Goal: Entertainment & Leisure: Consume media (video, audio)

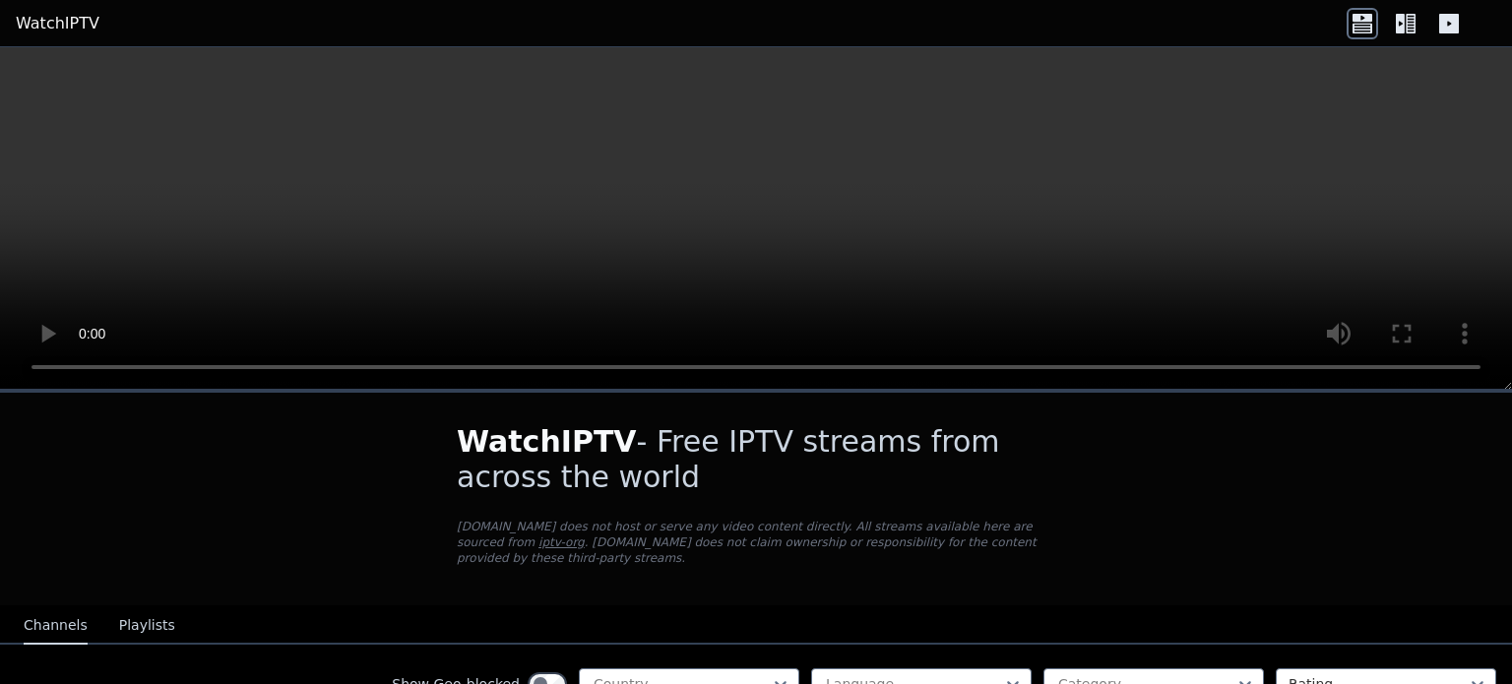
scroll to position [557, 0]
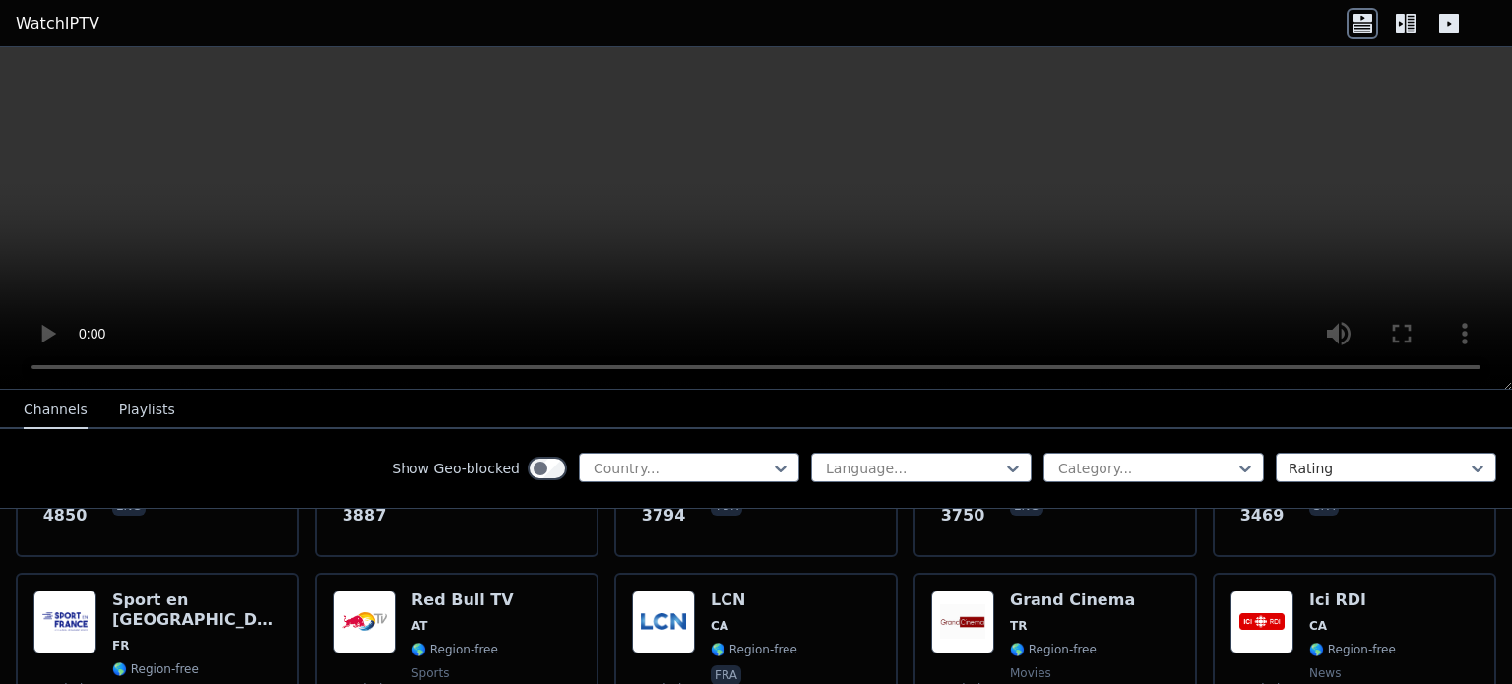
click at [795, 255] on video at bounding box center [756, 218] width 1512 height 342
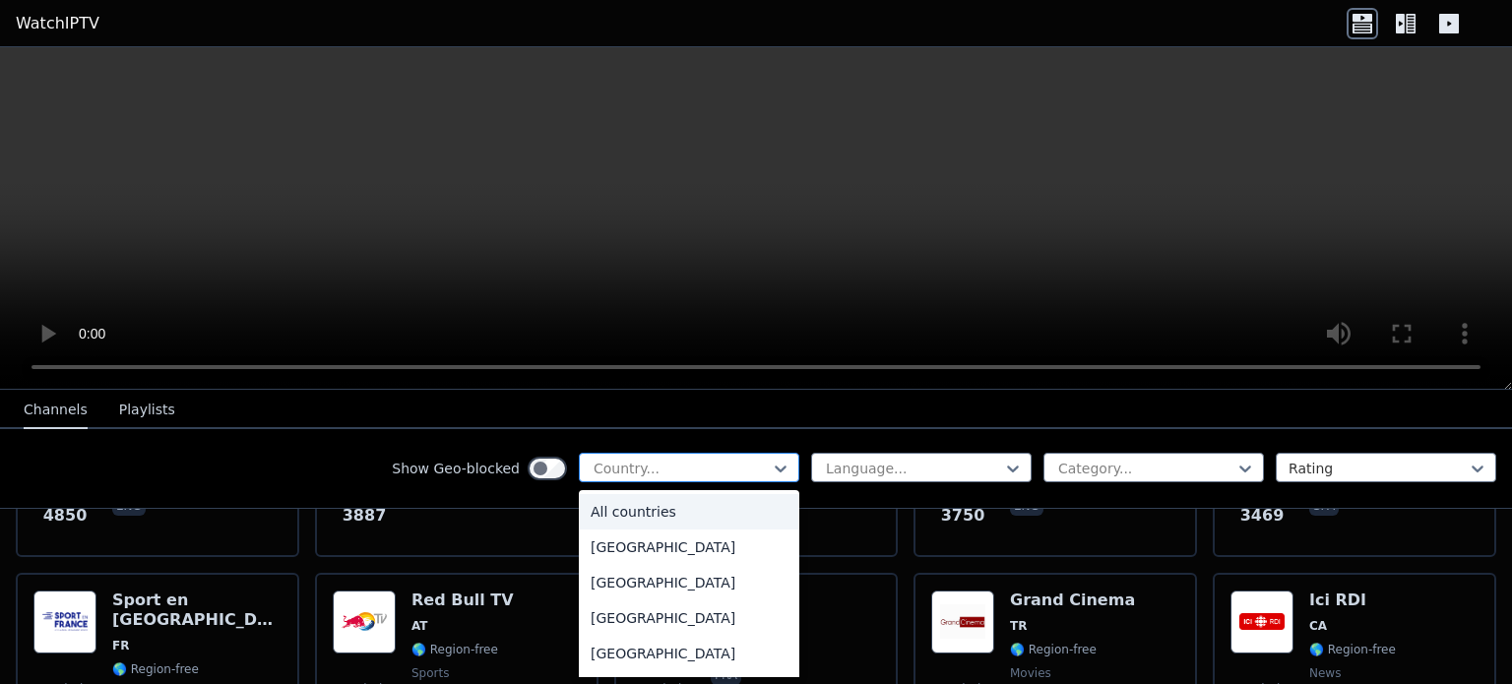
click at [717, 459] on div at bounding box center [680, 469] width 179 height 20
type input "**"
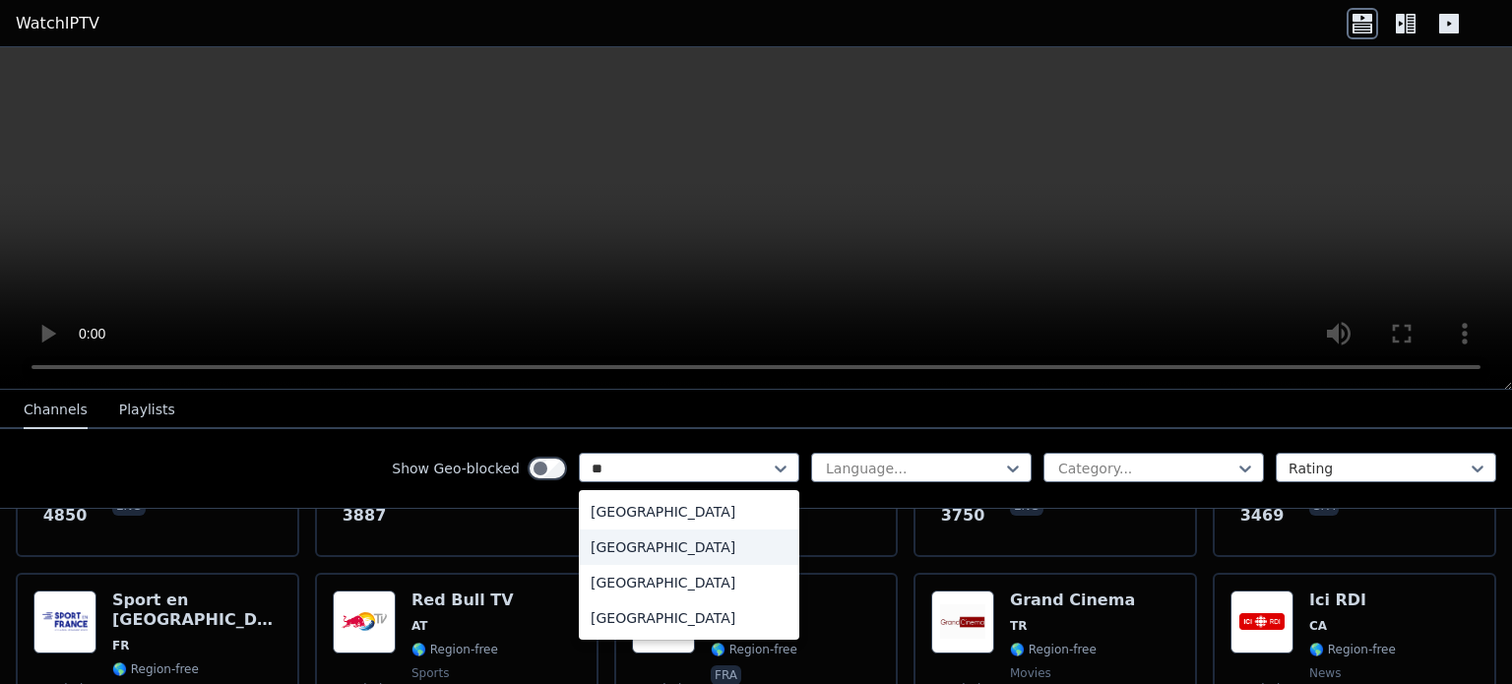
click at [690, 549] on div "[GEOGRAPHIC_DATA]" at bounding box center [689, 546] width 220 height 35
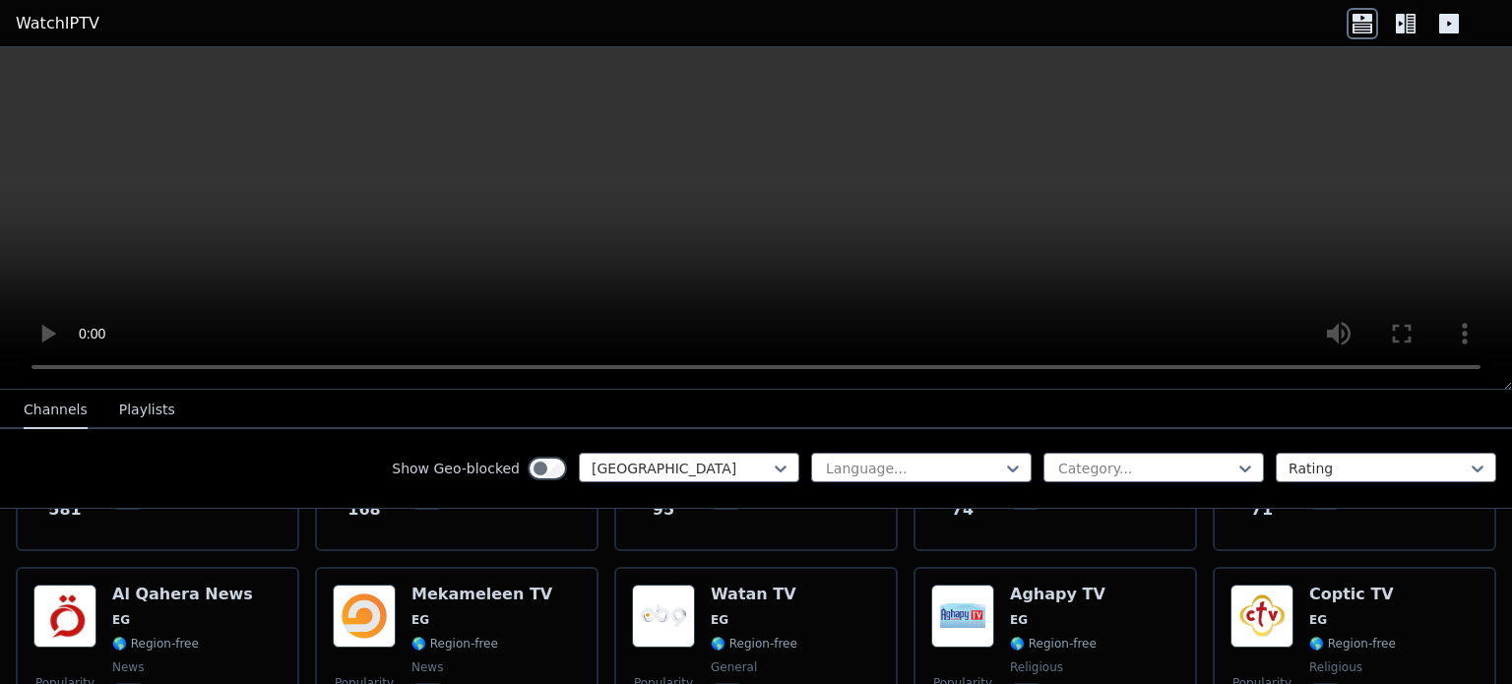
scroll to position [355, 0]
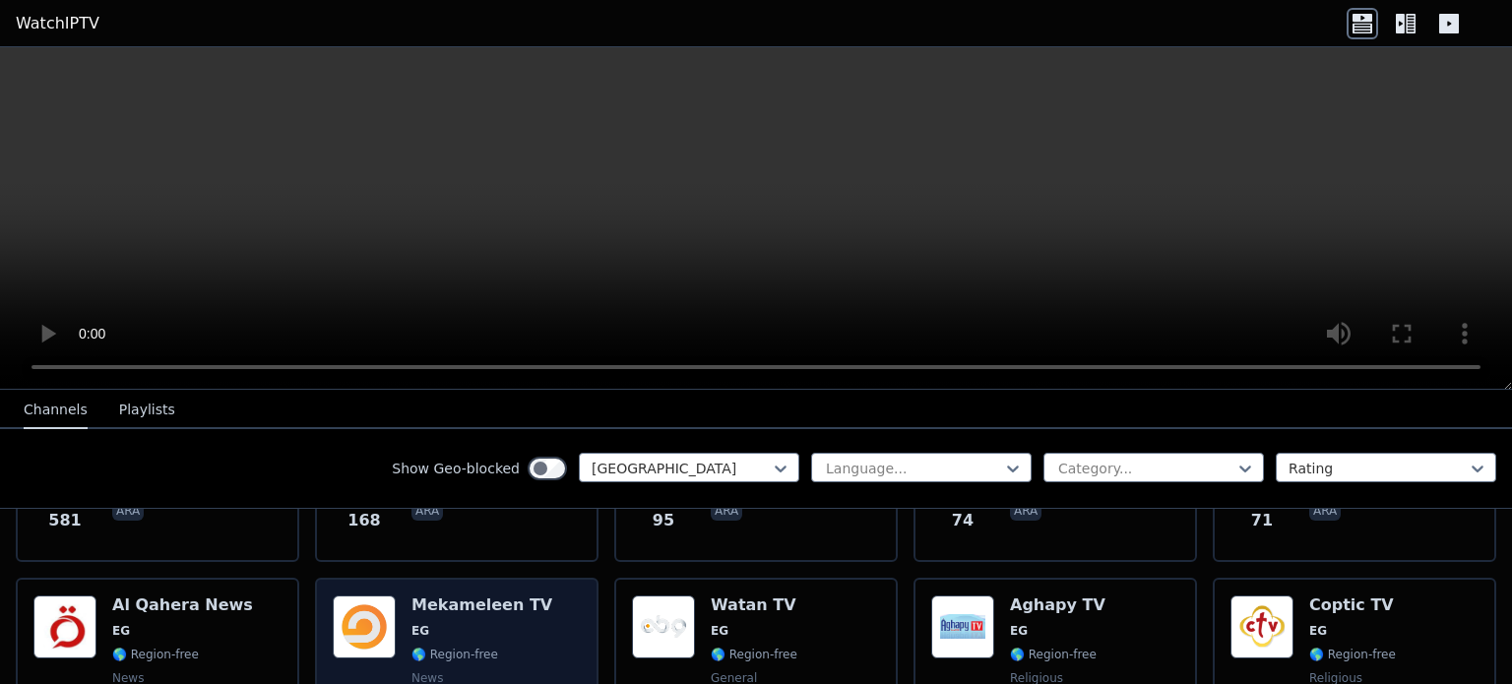
click at [492, 647] on span "🌎 Region-free" at bounding box center [481, 655] width 141 height 16
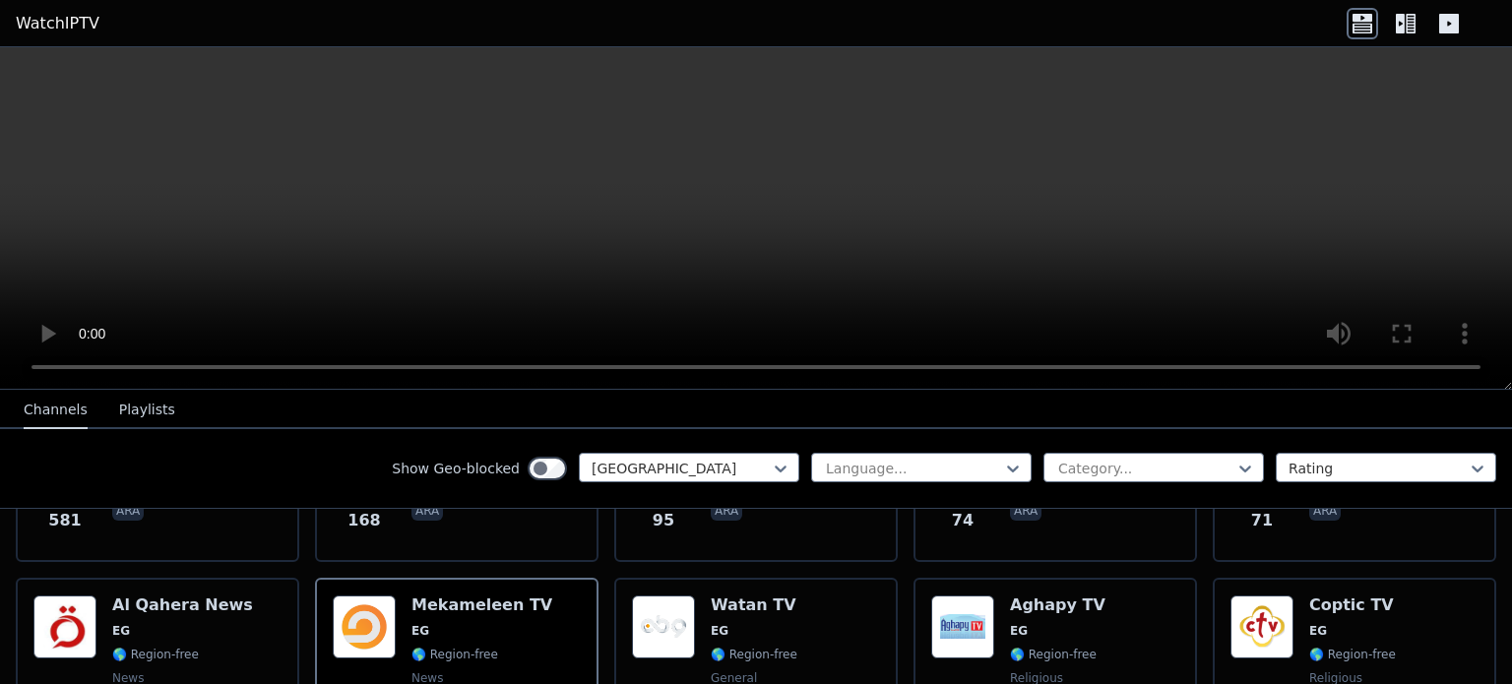
click at [1090, 192] on video at bounding box center [756, 218] width 1512 height 342
click at [1404, 12] on icon at bounding box center [1404, 23] width 31 height 31
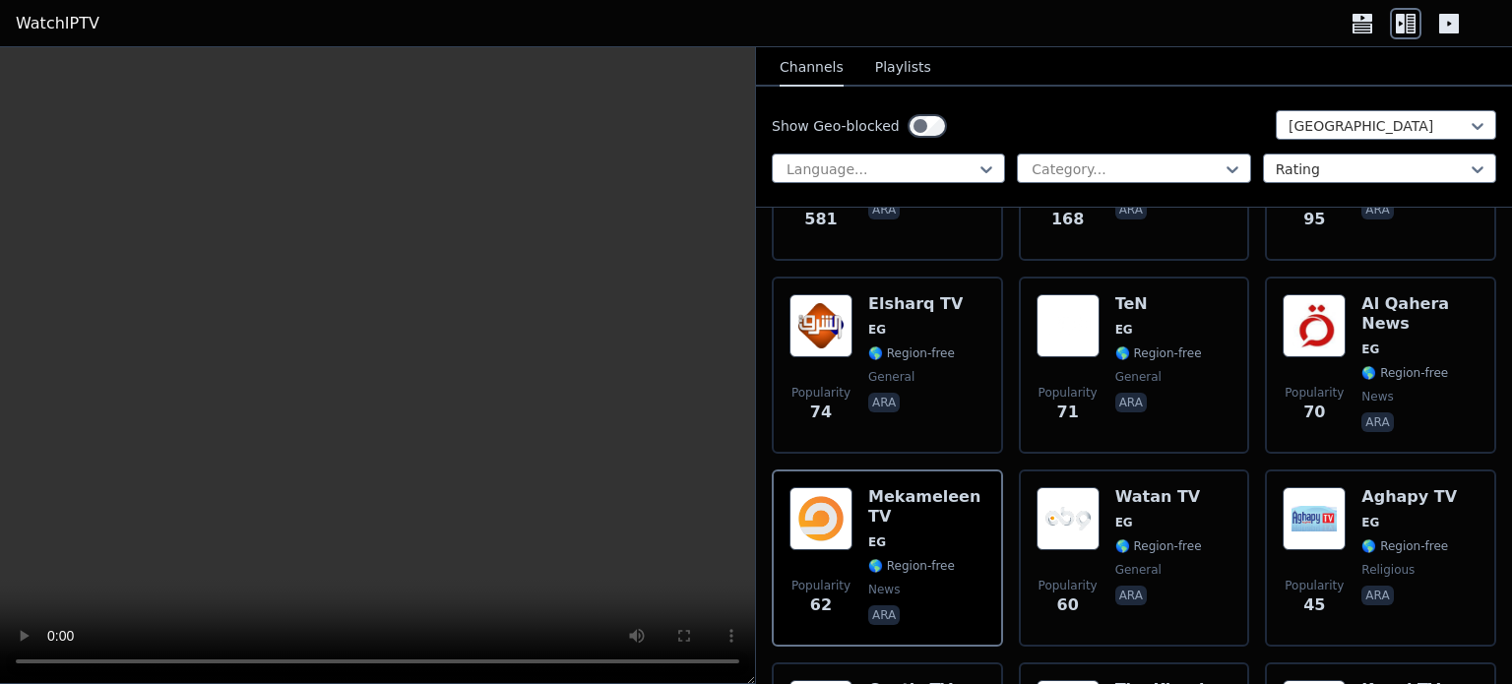
drag, startPoint x: 1357, startPoint y: 16, endPoint x: 1414, endPoint y: 15, distance: 57.1
click at [1358, 16] on icon at bounding box center [1362, 18] width 20 height 8
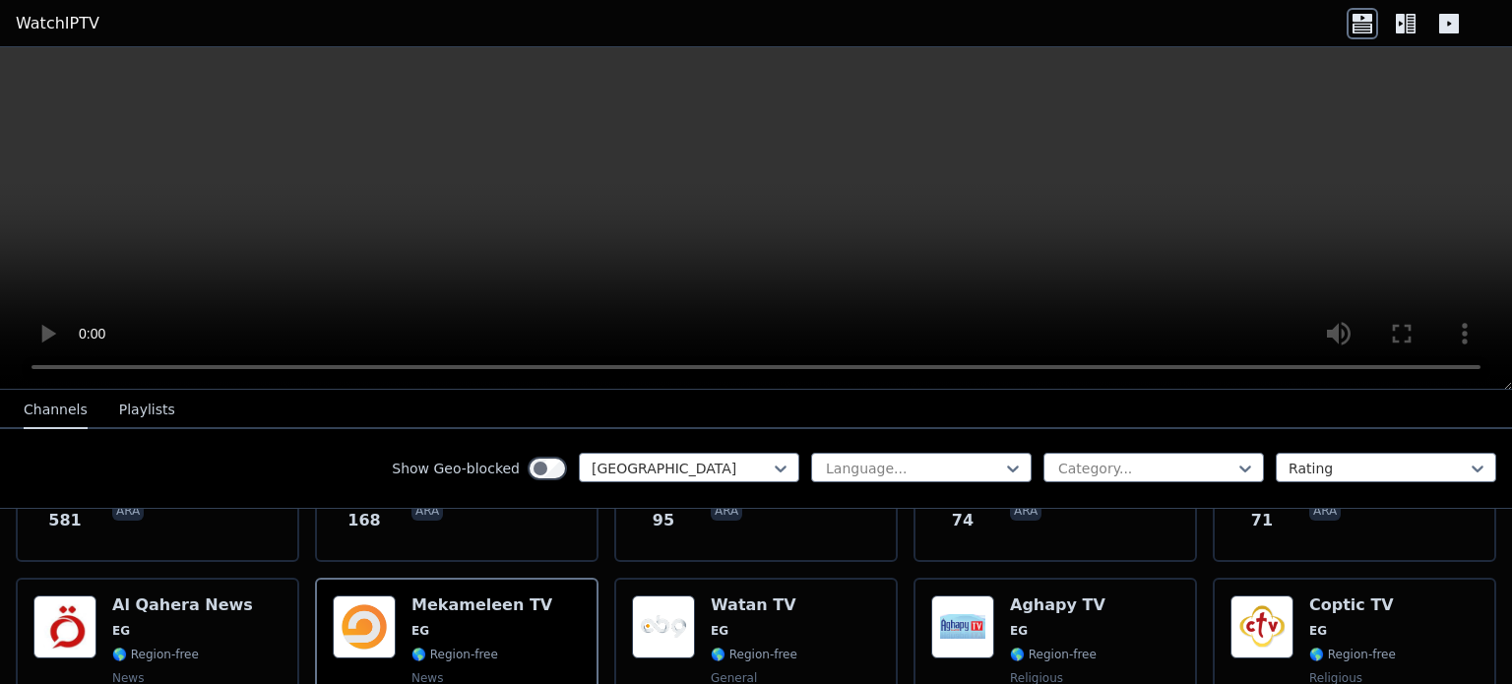
click at [1459, 19] on icon at bounding box center [1448, 23] width 31 height 31
